Goal: Find specific page/section: Find specific page/section

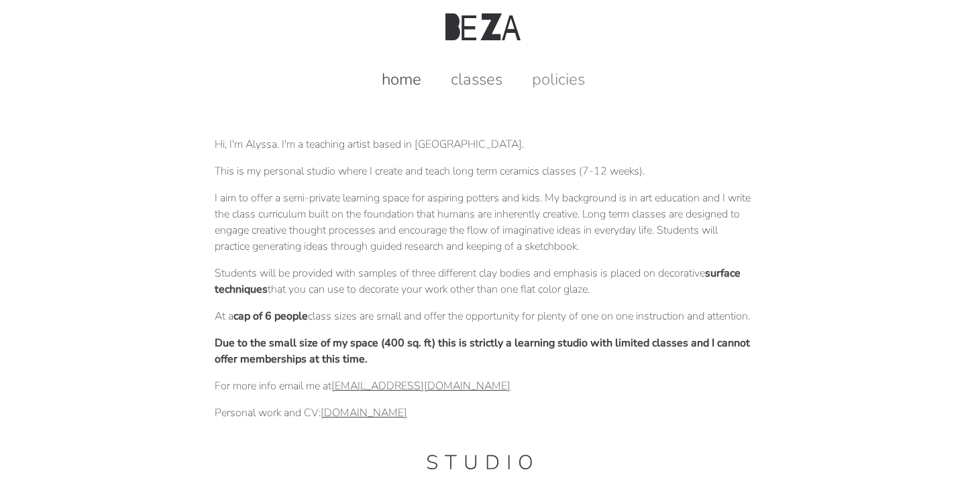
click at [491, 83] on link "classes" at bounding box center [477, 78] width 79 height 21
click at [480, 89] on link "classes" at bounding box center [477, 78] width 79 height 21
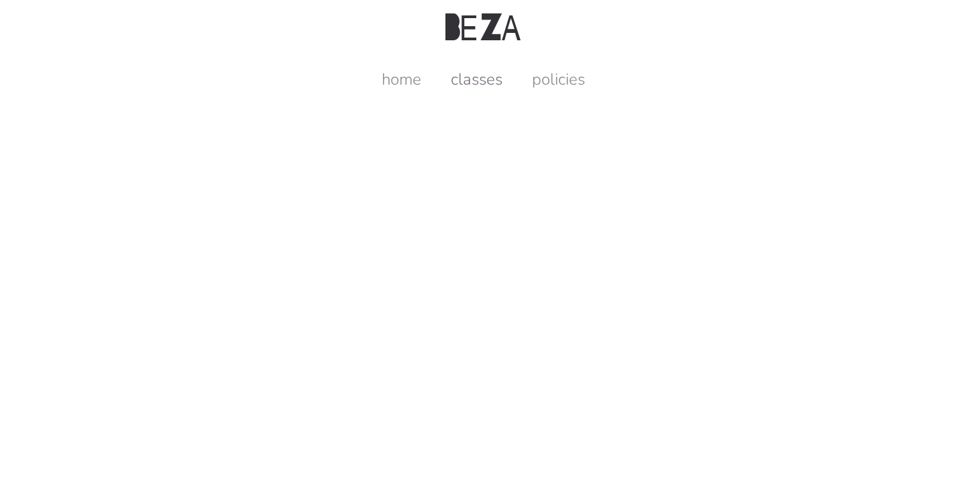
click at [482, 81] on link "classes" at bounding box center [477, 78] width 79 height 21
click at [568, 81] on link "policies" at bounding box center [559, 78] width 80 height 21
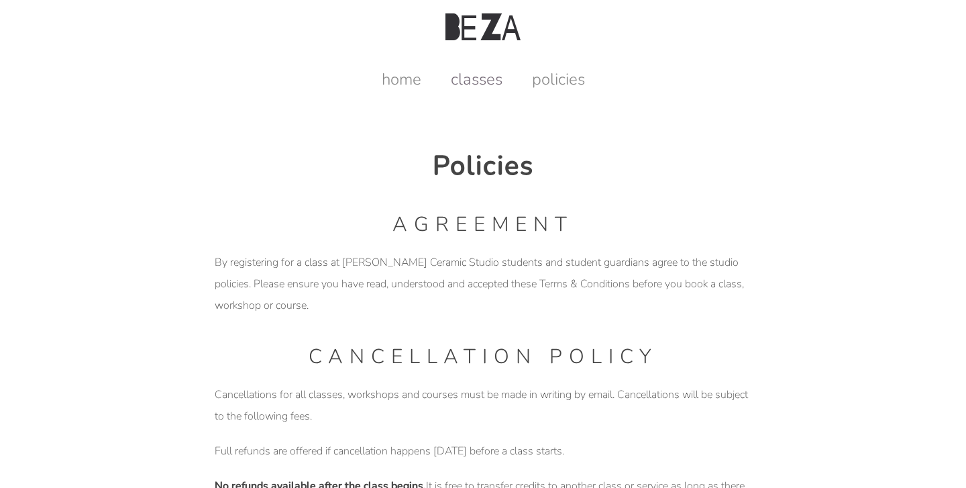
click at [481, 84] on link "classes" at bounding box center [477, 78] width 79 height 21
